Goal: Information Seeking & Learning: Learn about a topic

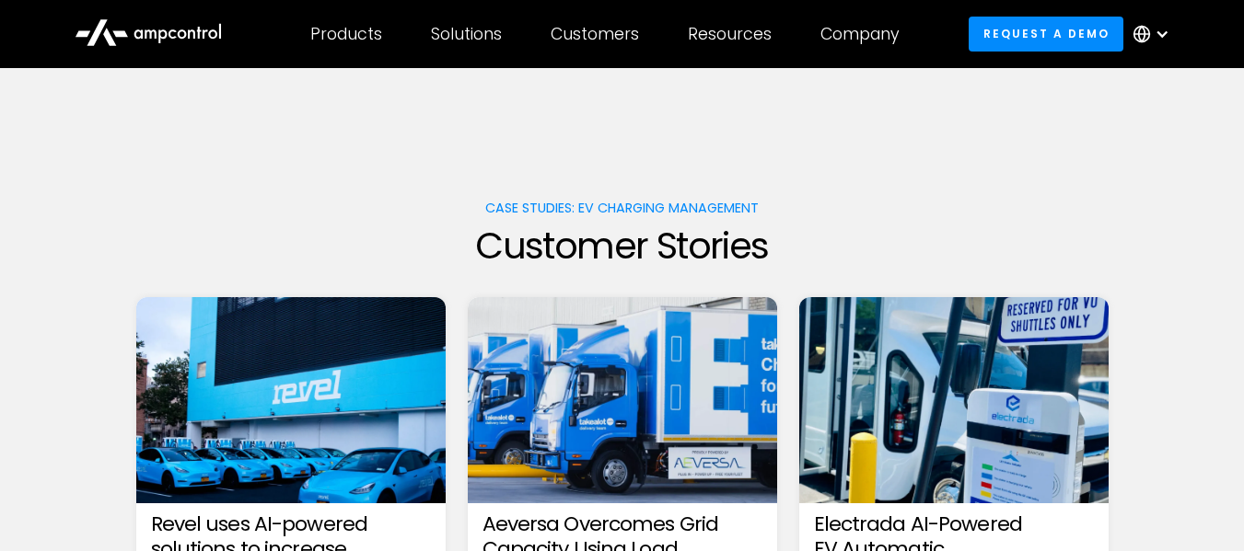
scroll to position [2746, 0]
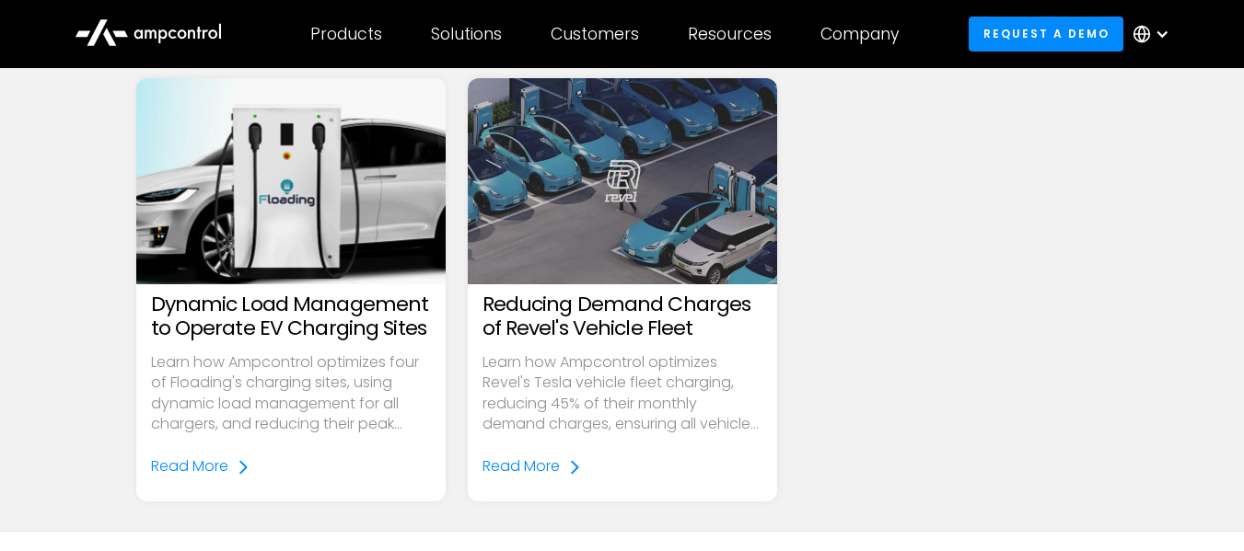
click at [645, 293] on h3 "Reducing Demand Charges of Revel's Vehicle Fleet" at bounding box center [622, 317] width 280 height 49
click at [558, 457] on div "Read More" at bounding box center [520, 467] width 77 height 20
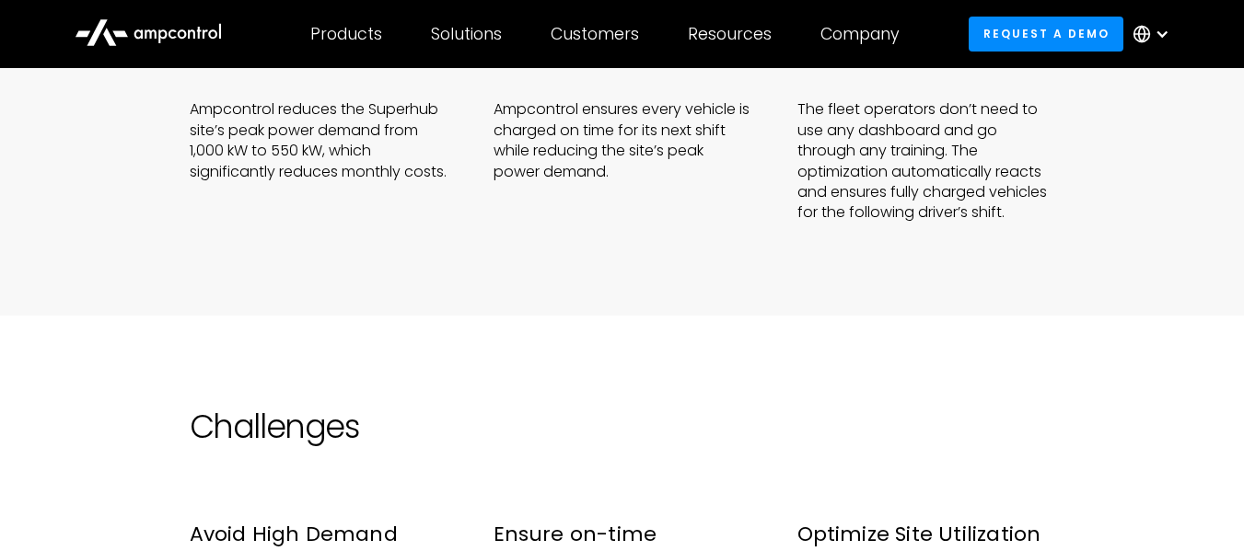
scroll to position [1041, 0]
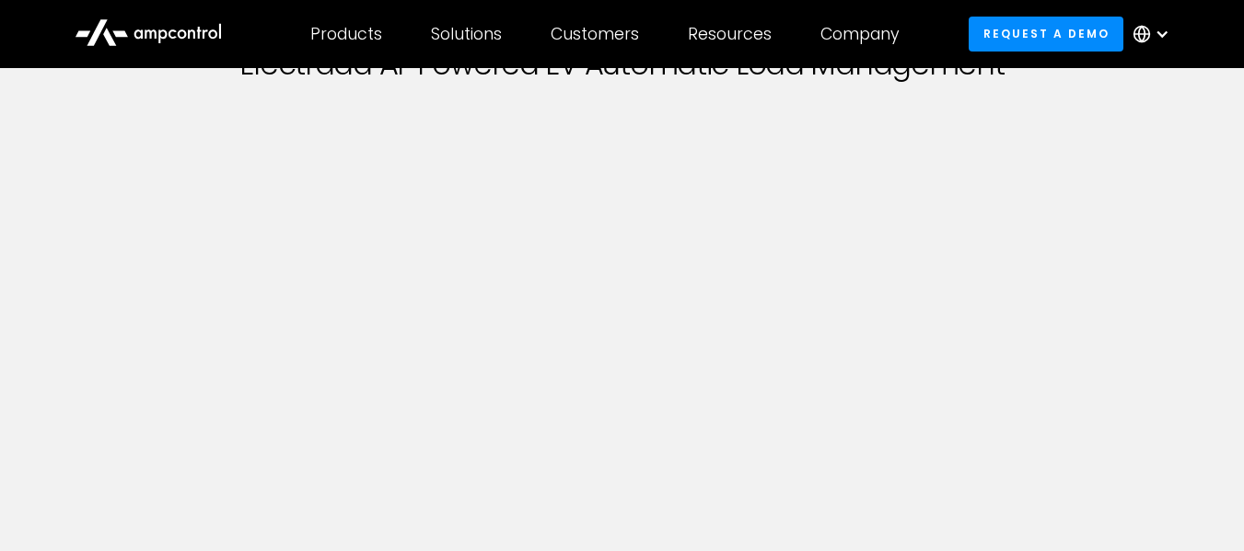
scroll to position [174, 0]
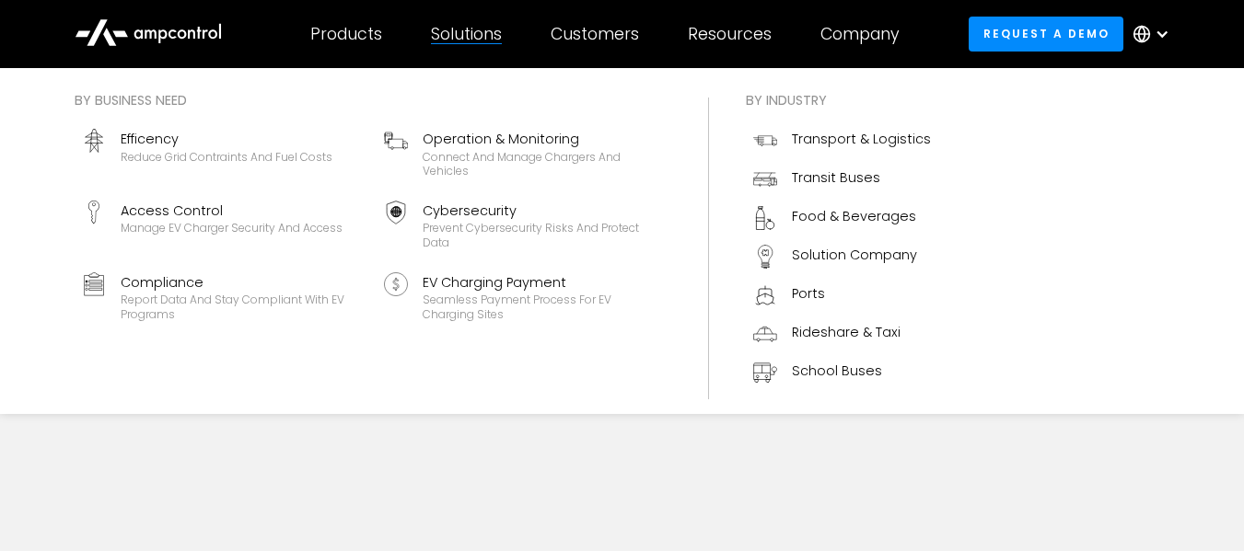
click at [447, 42] on div "Solutions" at bounding box center [466, 34] width 71 height 20
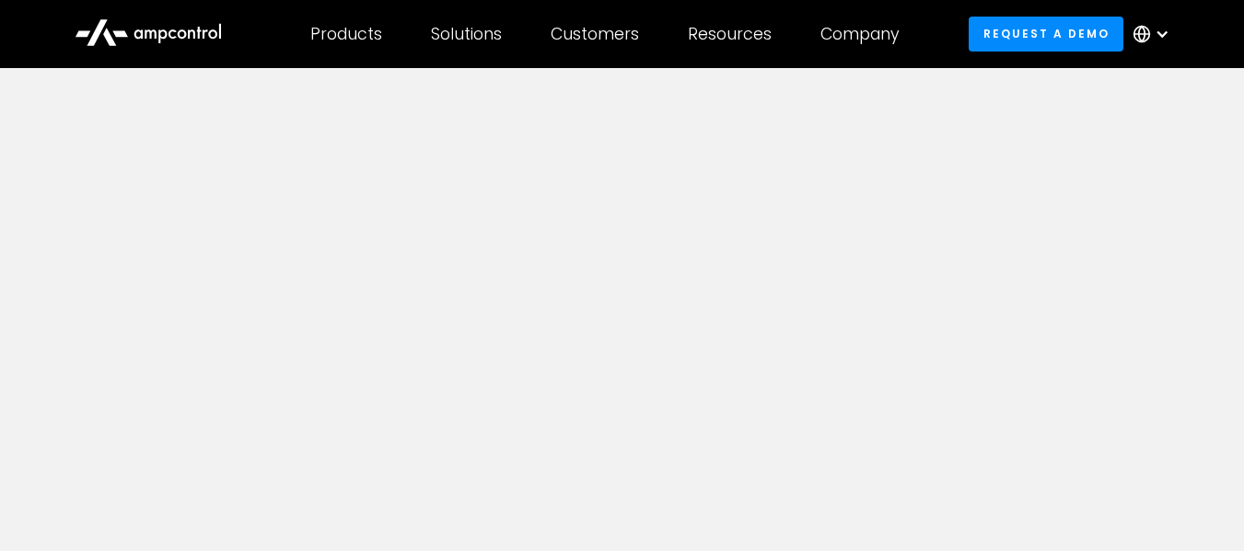
click at [193, 40] on icon at bounding box center [148, 31] width 147 height 44
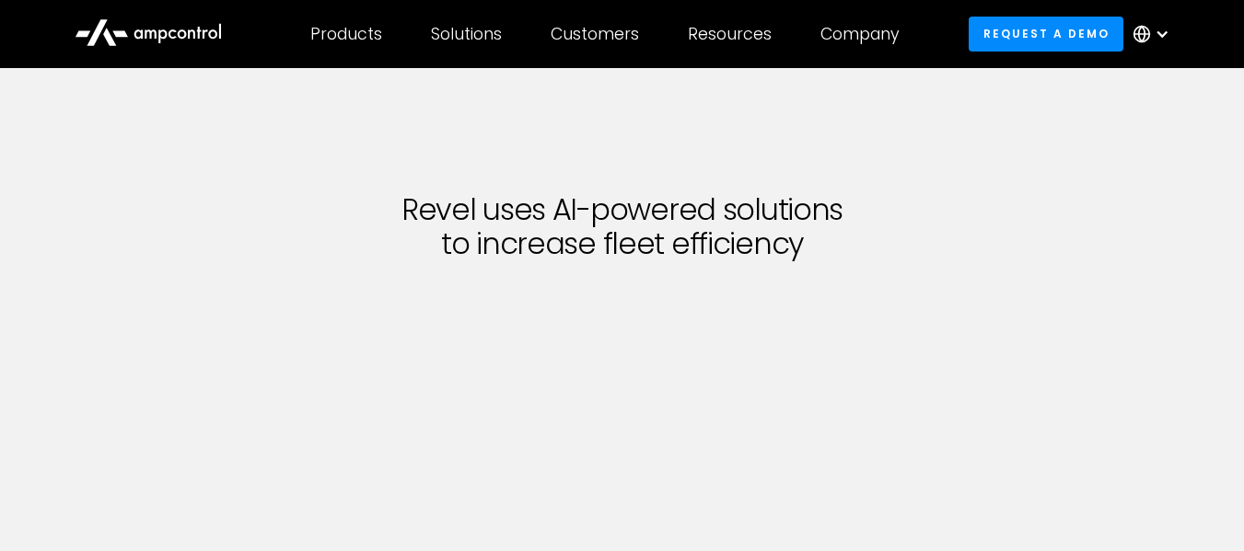
scroll to position [1087, 0]
